Goal: Information Seeking & Learning: Find specific fact

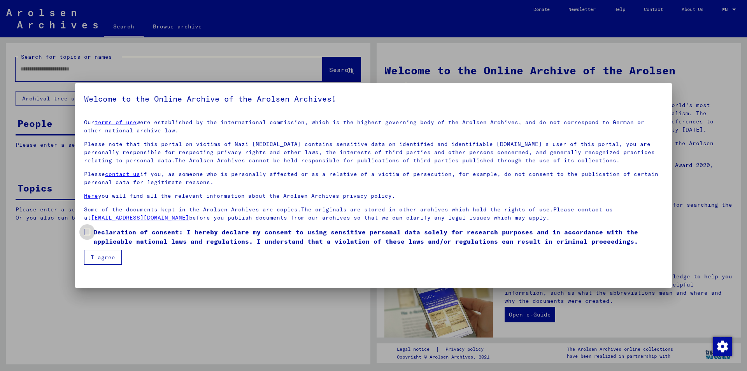
click at [86, 233] on span at bounding box center [87, 232] width 6 height 6
click at [93, 253] on button "I agree" at bounding box center [103, 257] width 38 height 15
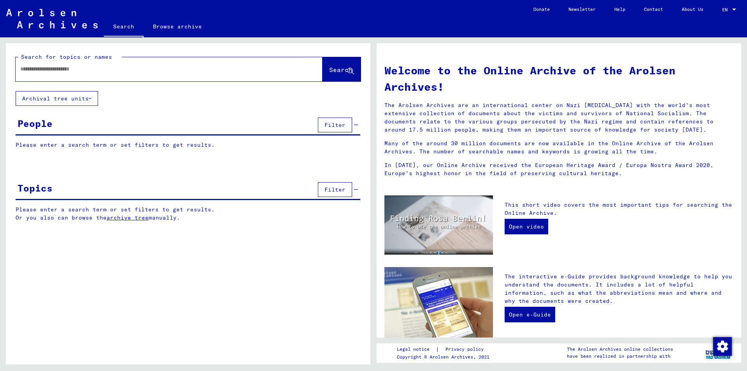
click at [35, 73] on div at bounding box center [158, 69] width 284 height 18
click at [33, 67] on input "text" at bounding box center [159, 69] width 279 height 8
type input "********"
click at [325, 63] on button "Search" at bounding box center [342, 69] width 38 height 24
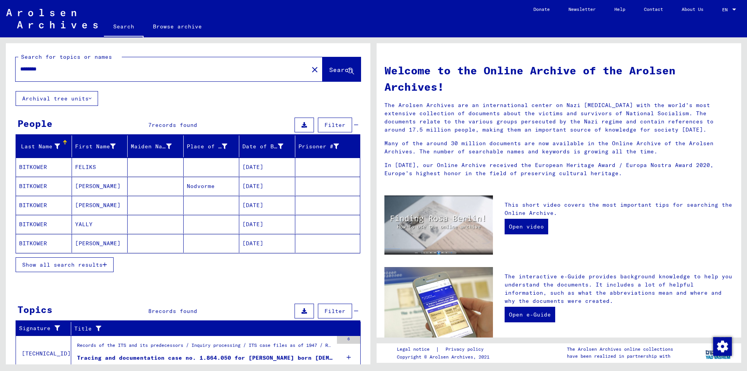
click at [63, 262] on span "Show all search results" at bounding box center [62, 264] width 81 height 7
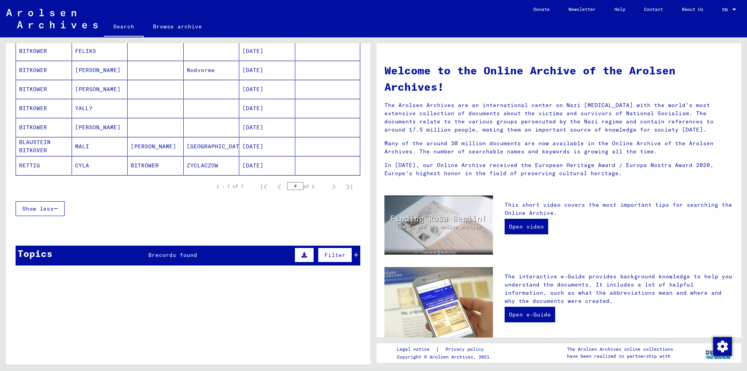
scroll to position [117, 0]
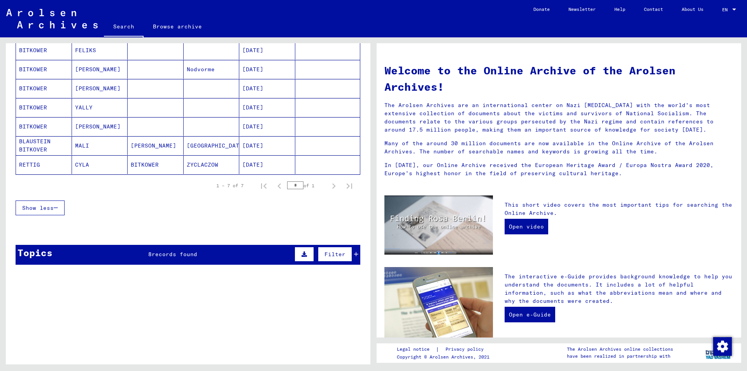
click at [139, 250] on div "Topics 8 records found Filter" at bounding box center [188, 255] width 345 height 20
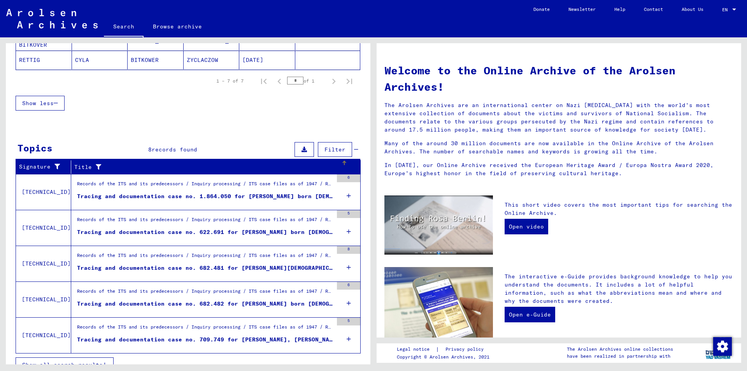
scroll to position [234, 0]
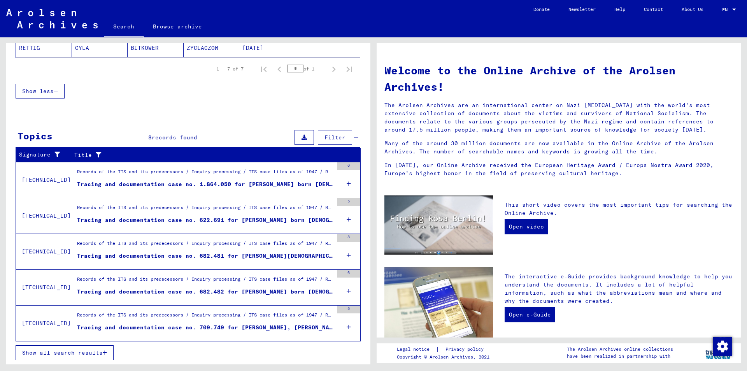
click at [347, 251] on icon at bounding box center [349, 255] width 4 height 27
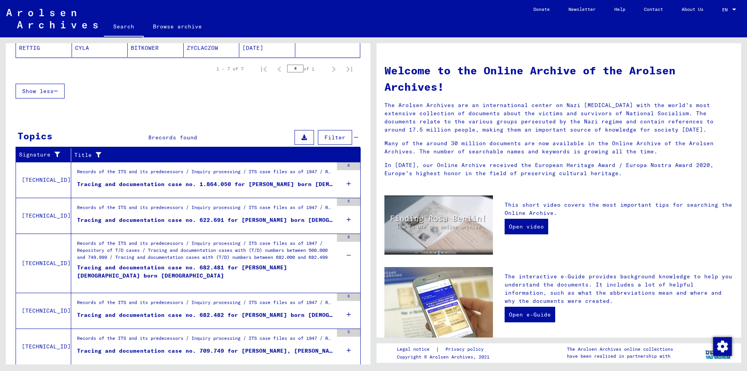
click at [276, 267] on div "Tracing and documentation case no. 682.481 for [PERSON_NAME][DEMOGRAPHIC_DATA] …" at bounding box center [205, 275] width 256 height 23
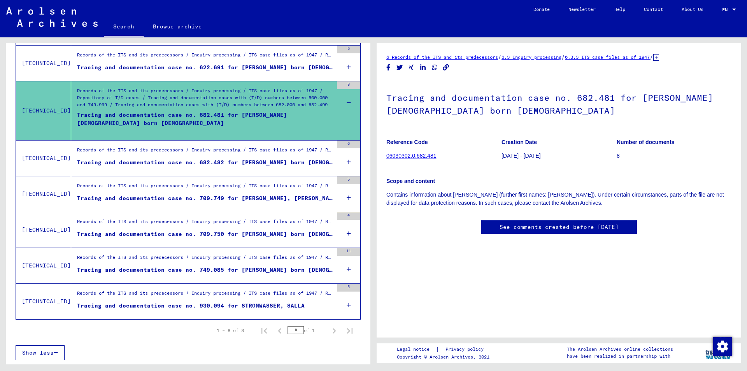
click at [115, 113] on div "Tracing and documentation case no. 682.481 for [PERSON_NAME][DEMOGRAPHIC_DATA] …" at bounding box center [205, 122] width 256 height 23
click at [117, 113] on div "Tracing and documentation case no. 682.481 for [PERSON_NAME][DEMOGRAPHIC_DATA] …" at bounding box center [205, 122] width 256 height 23
click at [202, 144] on div "Show less" at bounding box center [188, 141] width 345 height 23
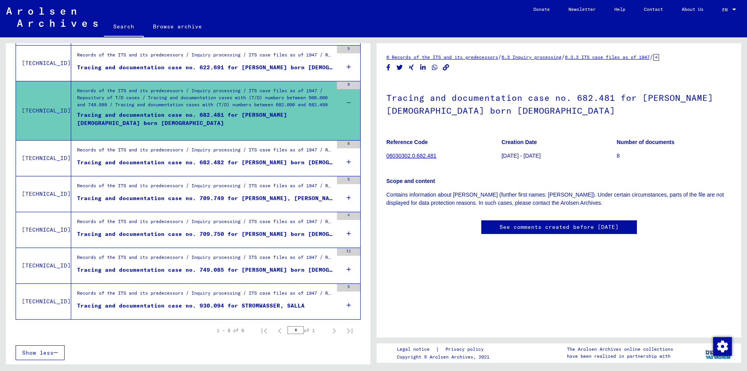
click at [203, 155] on div "Records of the ITS and its predecessors / Inquiry processing / ITS case files a…" at bounding box center [205, 151] width 256 height 11
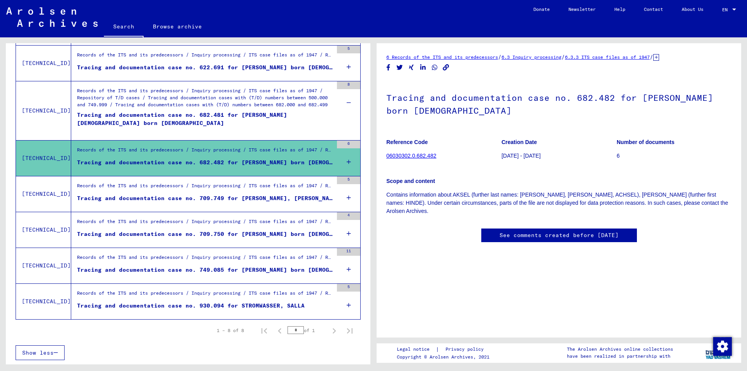
click at [340, 161] on div "6" at bounding box center [348, 158] width 23 height 35
